Goal: Contribute content

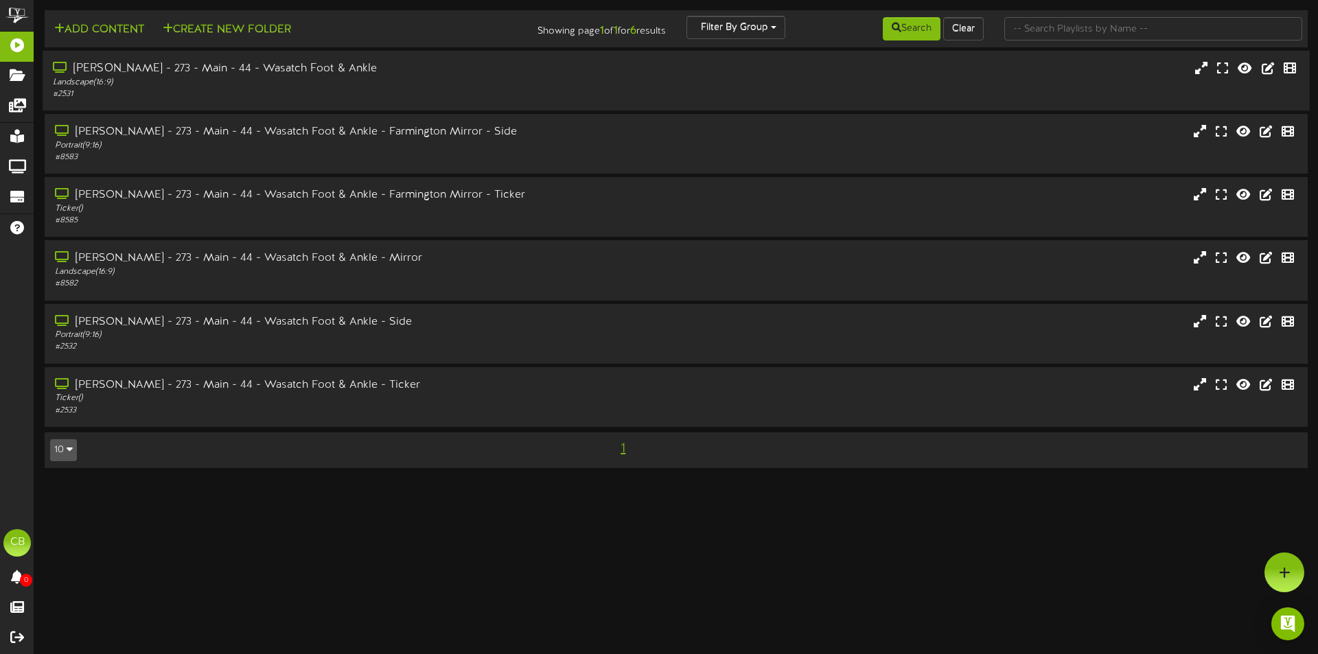
click at [163, 69] on div "Ogden - 273 - Main - 44 - Wasatch Foot & Ankle" at bounding box center [306, 69] width 507 height 16
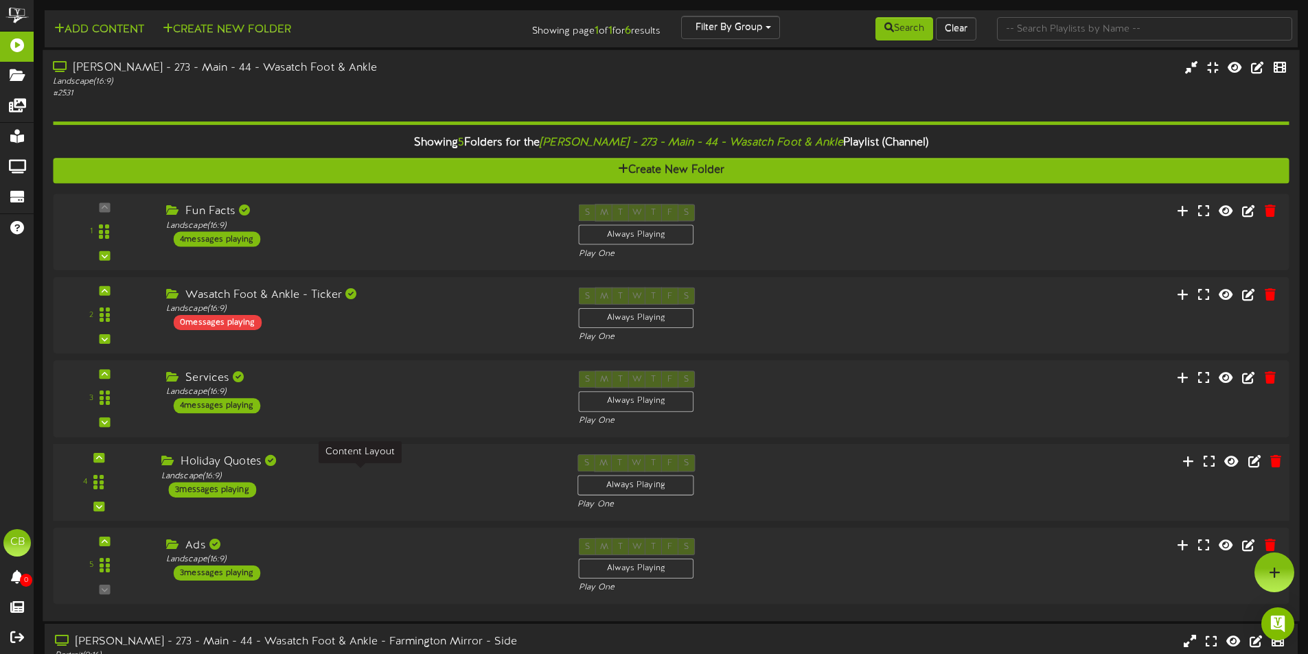
click at [356, 472] on div "Landscape ( 16:9 )" at bounding box center [358, 476] width 395 height 12
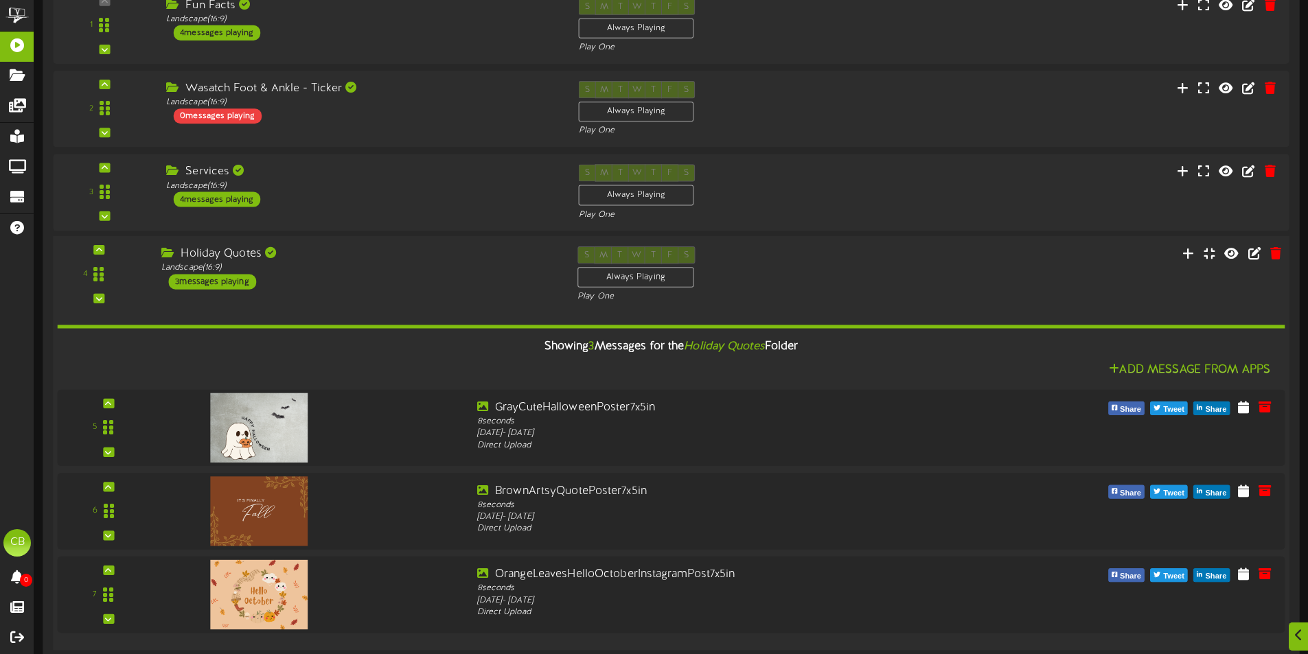
scroll to position [412, 0]
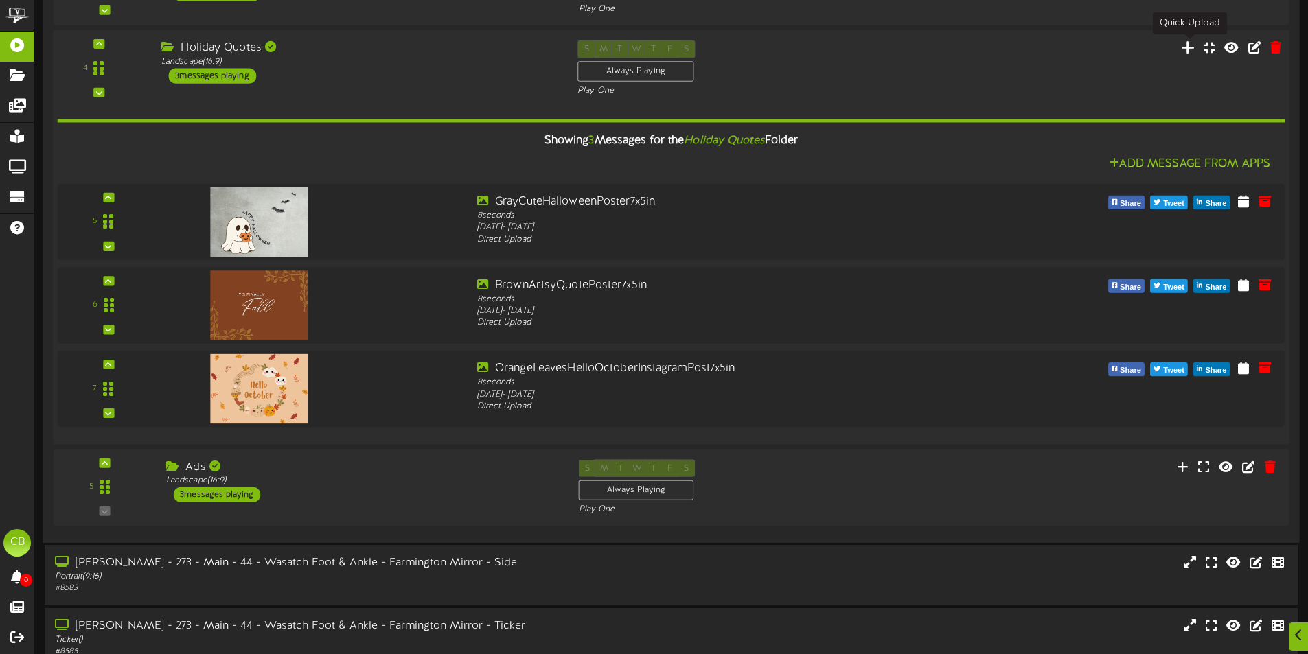
click at [1184, 50] on icon at bounding box center [1188, 46] width 14 height 15
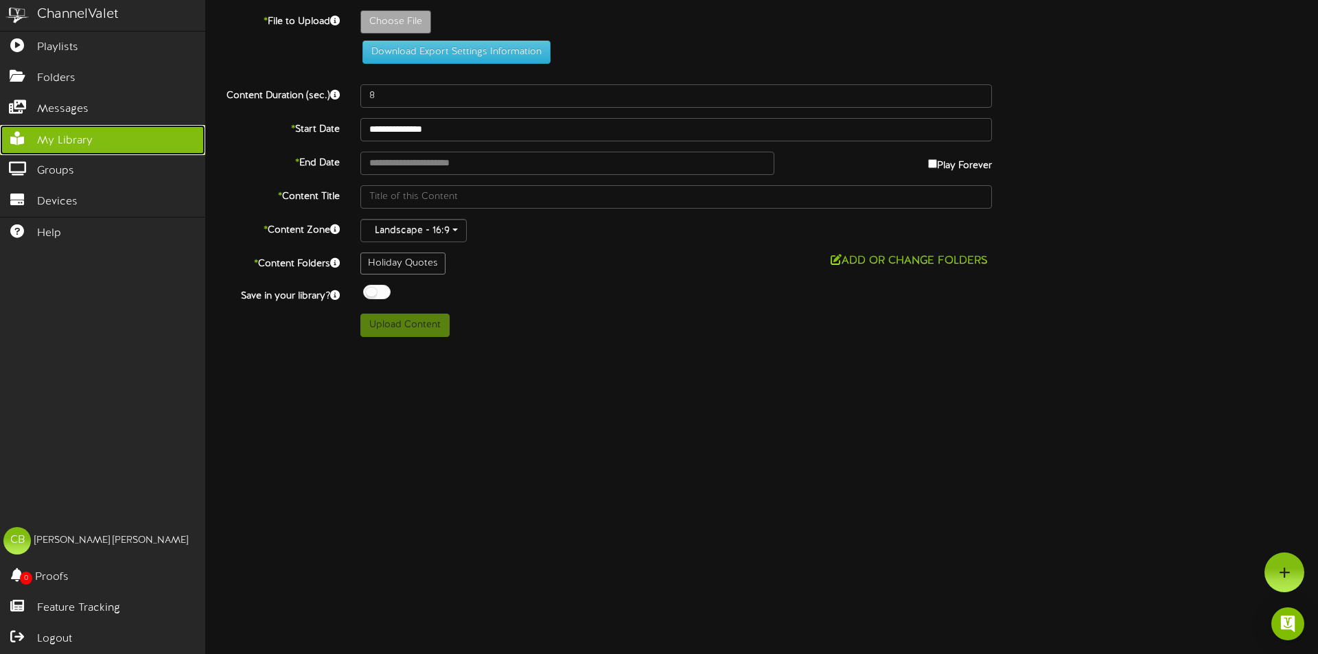
click at [71, 136] on span "My Library" at bounding box center [65, 141] width 56 height 16
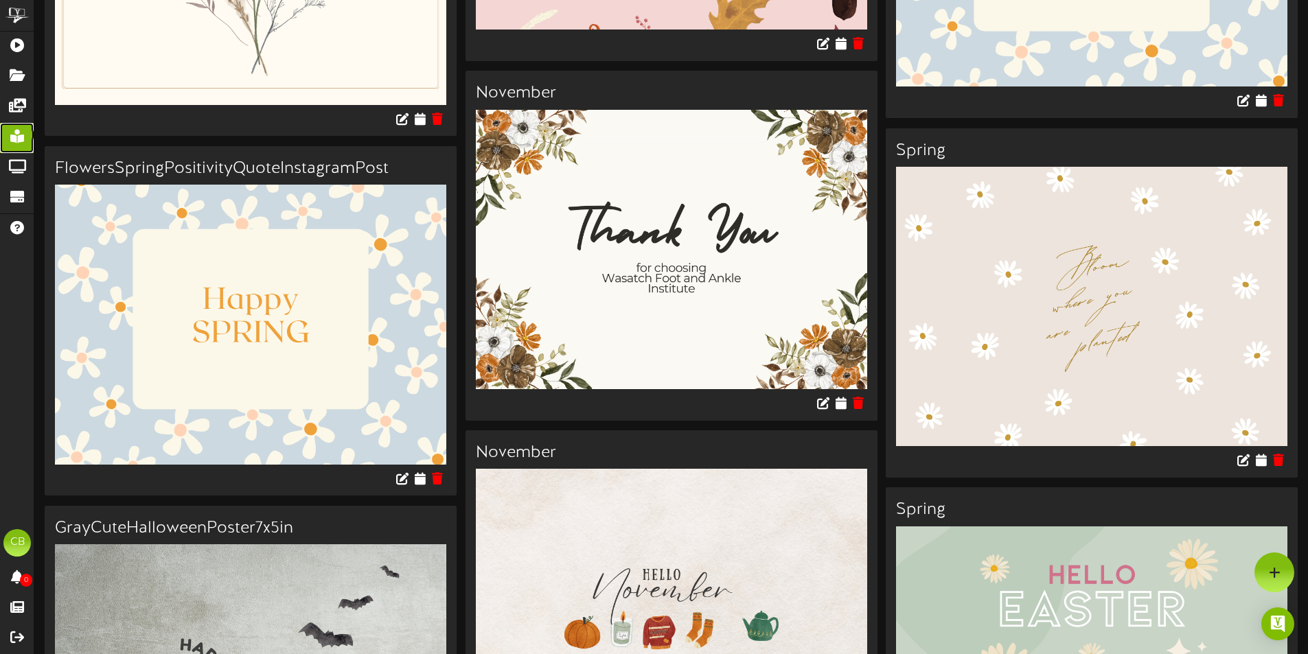
scroll to position [6110, 0]
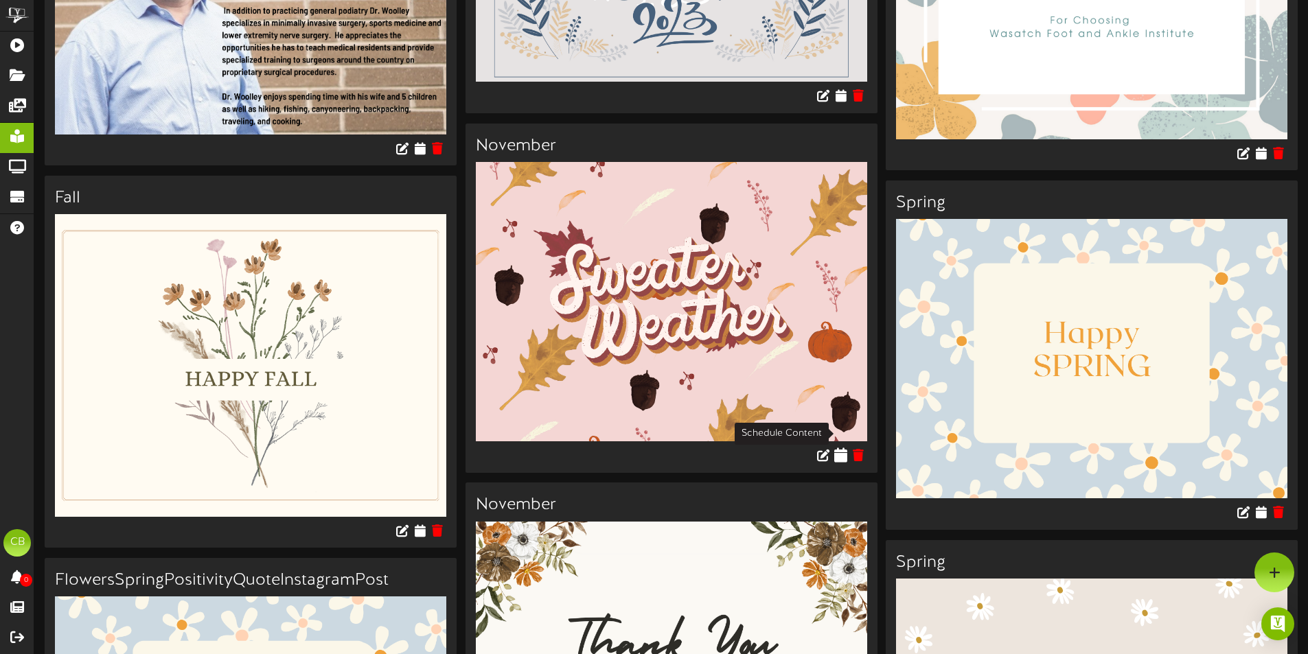
click at [839, 448] on icon at bounding box center [840, 455] width 13 height 15
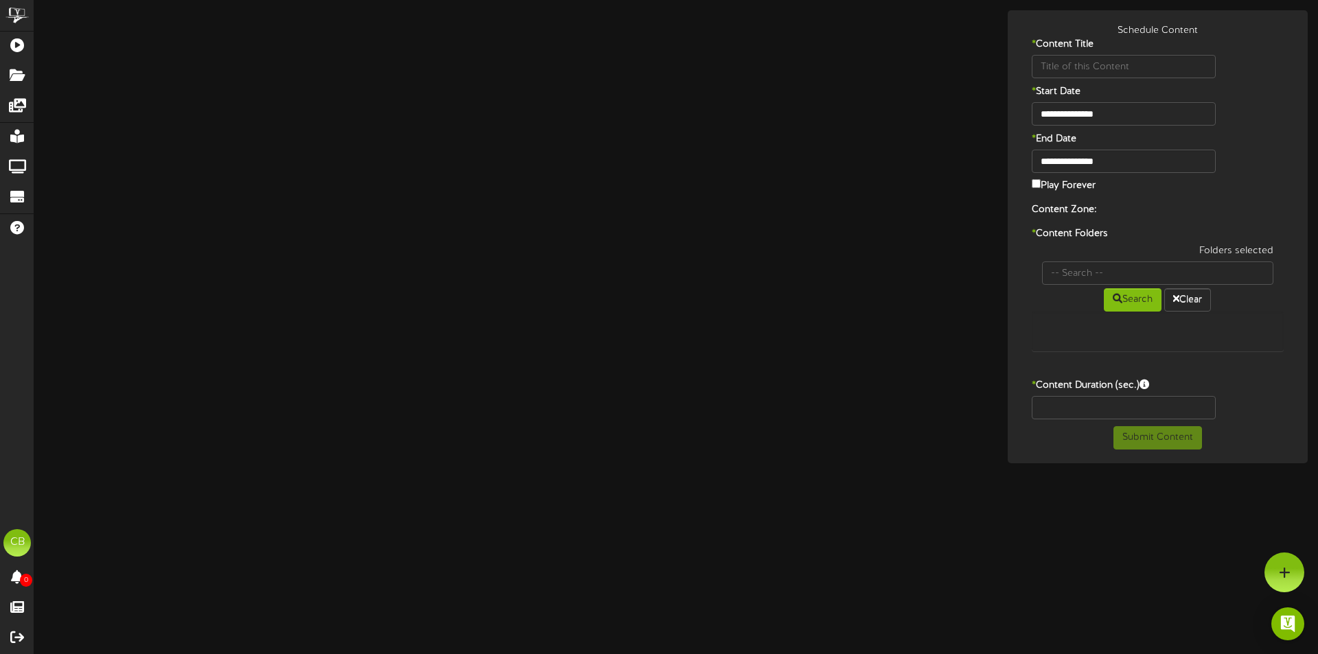
type input "November"
type input "8"
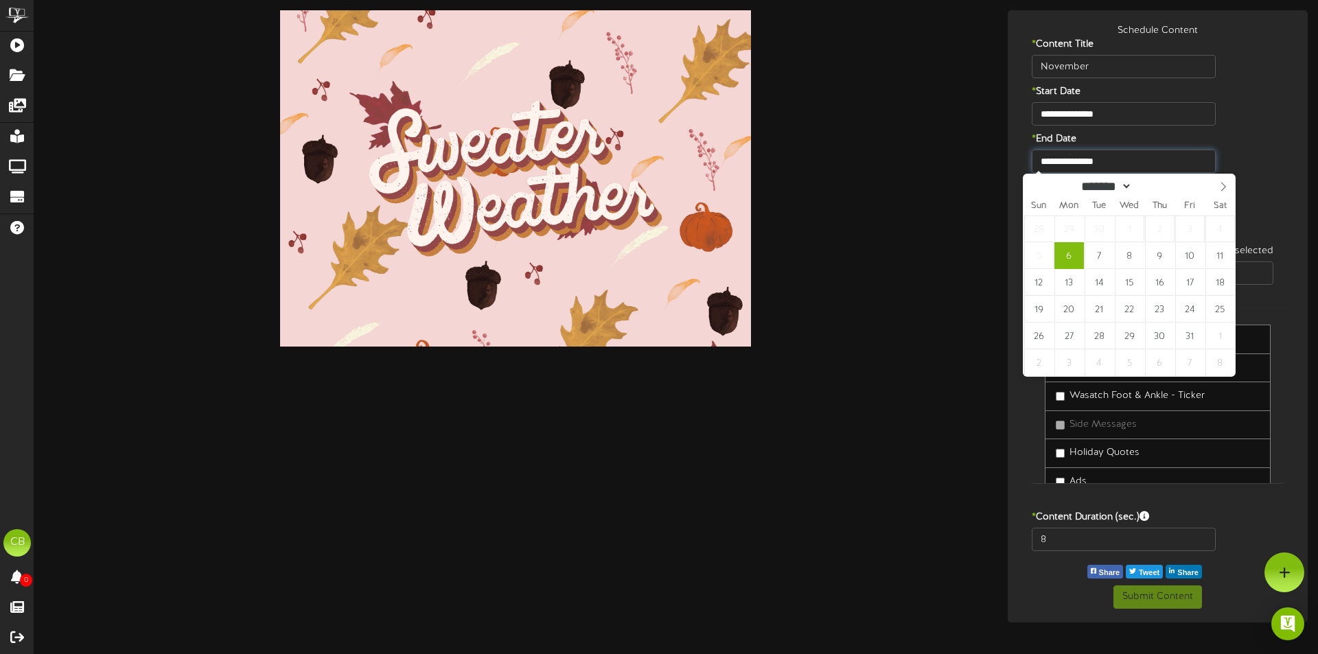
click at [1092, 169] on input "**********" at bounding box center [1124, 161] width 184 height 23
type input "**********"
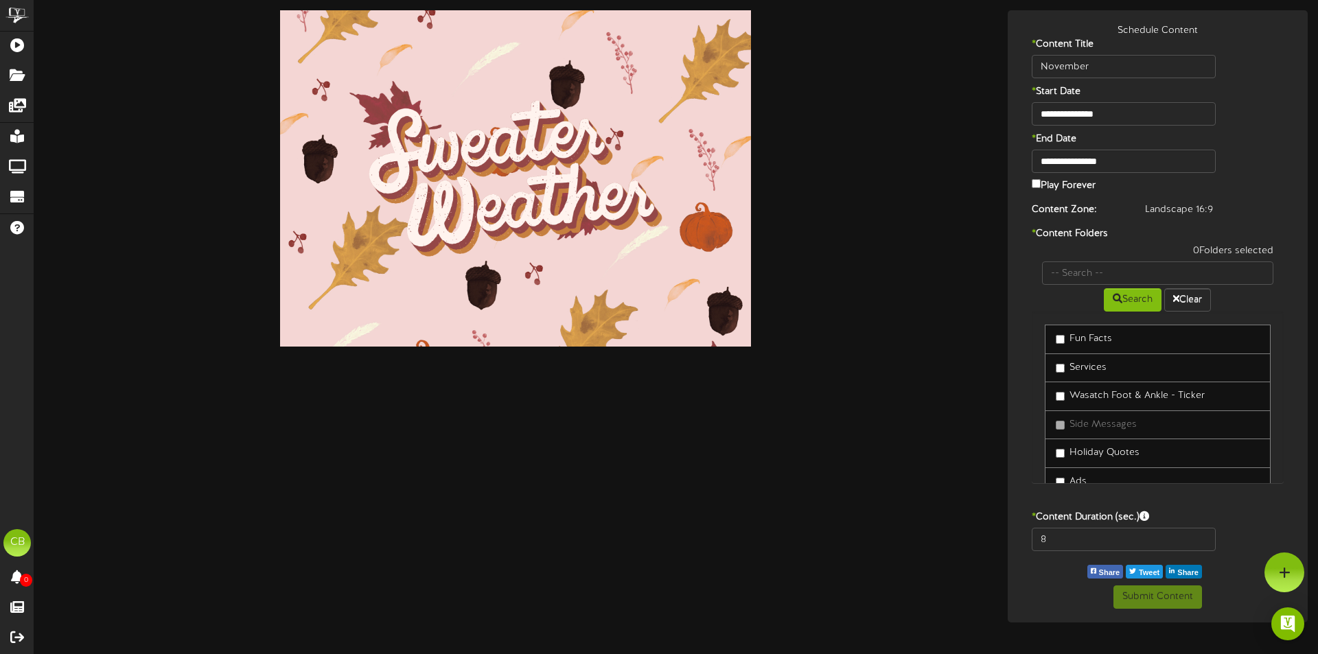
click at [1069, 458] on label "Holiday Quotes" at bounding box center [1098, 453] width 84 height 14
click at [1141, 597] on button "Submit Content" at bounding box center [1158, 597] width 89 height 23
